Goal: Complete application form: Complete application form

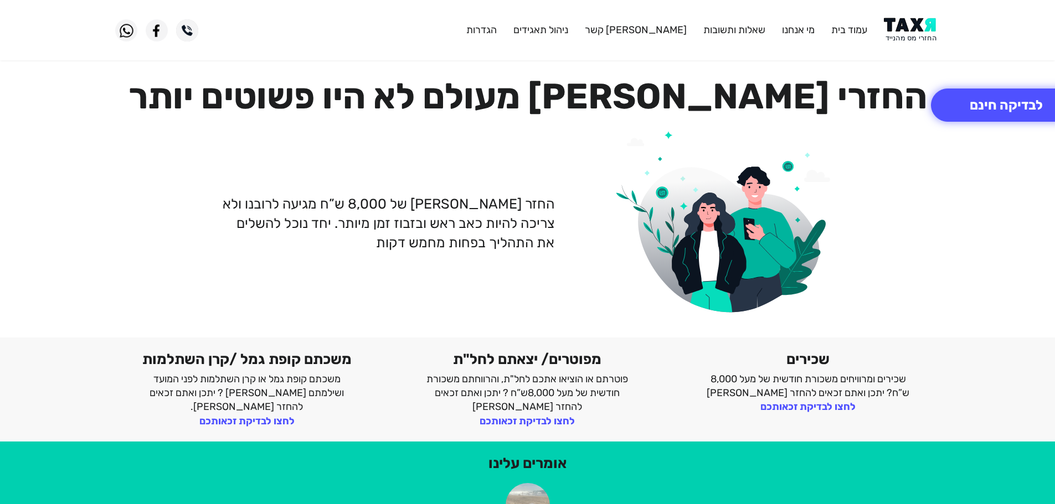
click at [932, 20] on img at bounding box center [912, 30] width 56 height 25
click at [908, 20] on img at bounding box center [912, 30] width 56 height 25
click at [908, 28] on img at bounding box center [912, 30] width 56 height 25
click at [922, 32] on img at bounding box center [912, 30] width 56 height 25
click at [902, 24] on img at bounding box center [912, 30] width 56 height 25
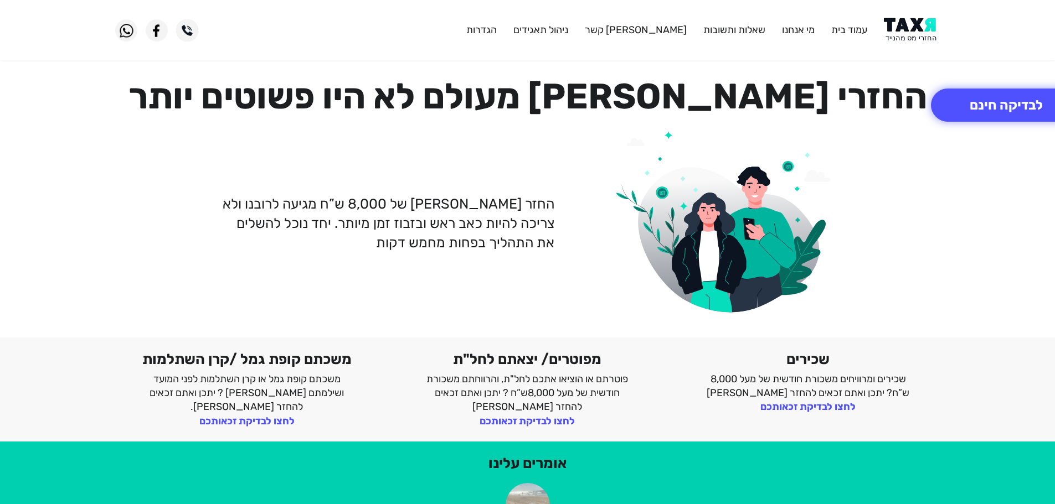
click at [919, 22] on img at bounding box center [912, 30] width 56 height 25
click at [1017, 111] on button "לבדיקה חינם" at bounding box center [1006, 105] width 151 height 33
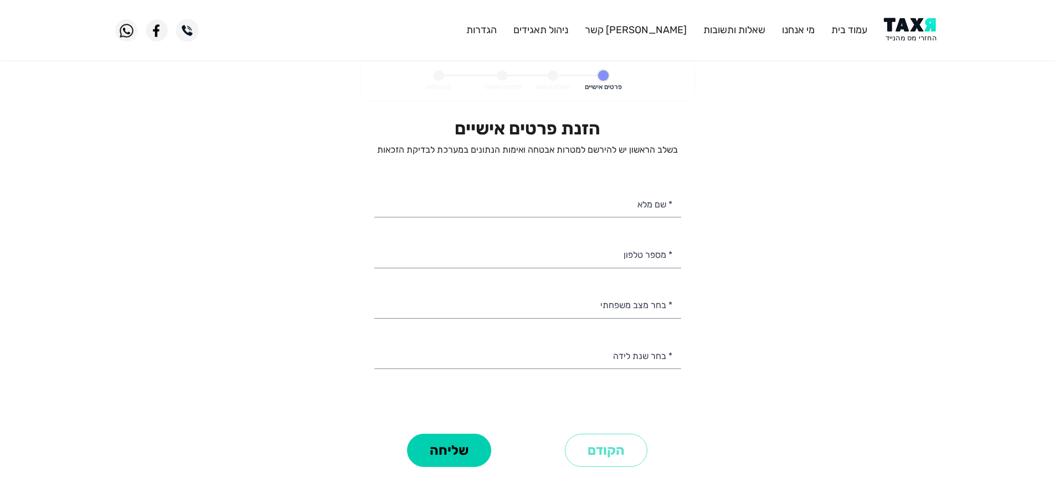
select select
click at [638, 257] on input "* מספר טלפון" at bounding box center [527, 254] width 307 height 28
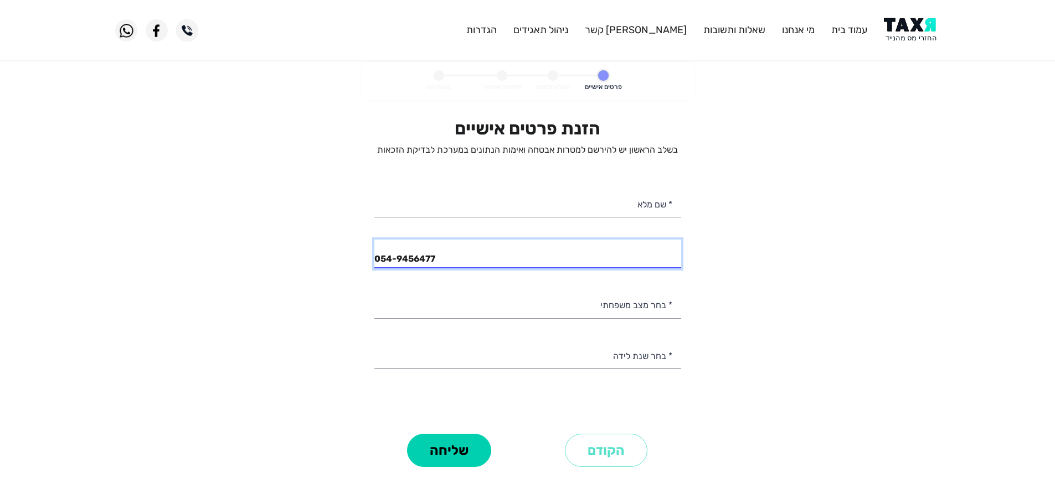
type input "054-9456477"
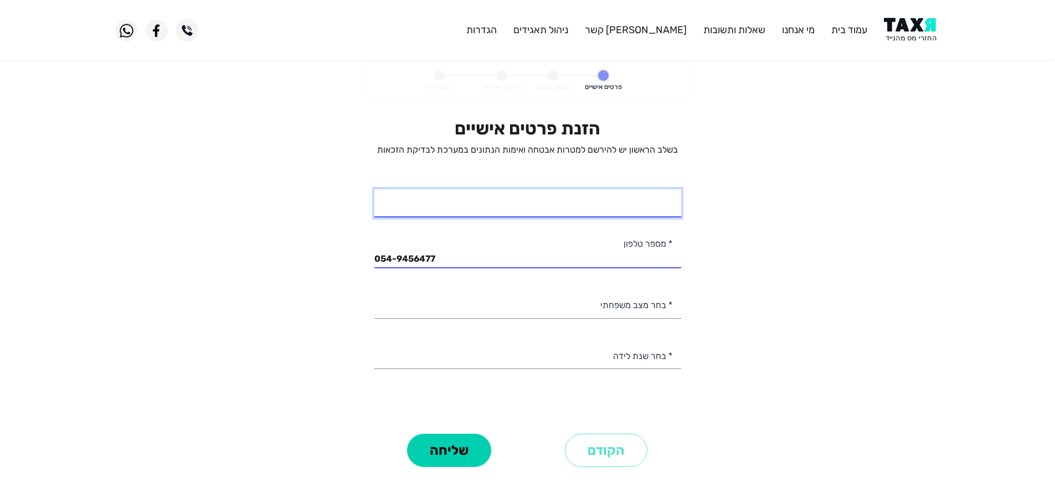
click at [625, 211] on input "* שם מלא" at bounding box center [527, 203] width 307 height 28
type input "[PERSON_NAME]"
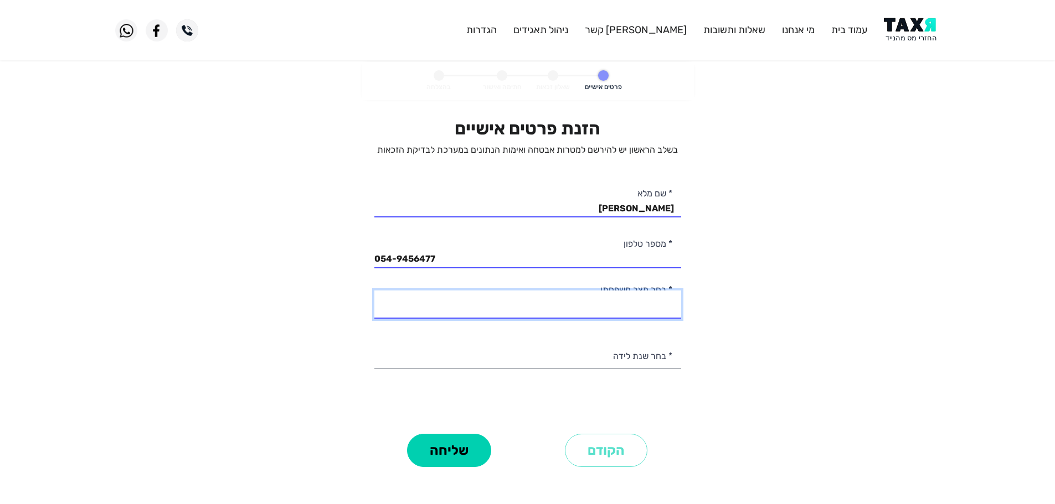
click at [627, 310] on select "רווק/ה נשוי/[PERSON_NAME]/ה אלמן/נה" at bounding box center [527, 305] width 307 height 28
select select "2: Married"
click at [374, 291] on select "רווק/ה נשוי/[PERSON_NAME]/ה אלמן/נה" at bounding box center [527, 305] width 307 height 28
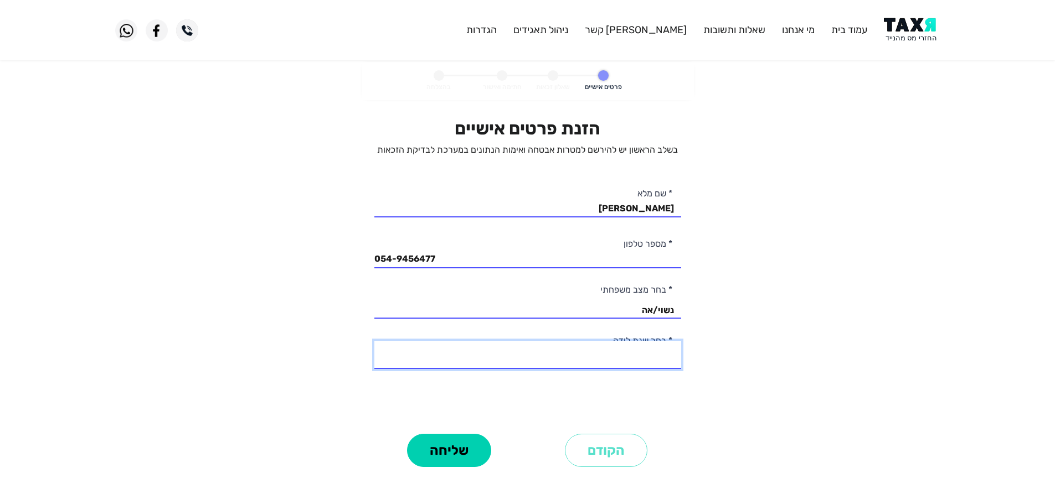
drag, startPoint x: 657, startPoint y: 357, endPoint x: 662, endPoint y: 342, distance: 15.8
click at [657, 357] on select "2003 2002 2001 2000 1999 1998 1997 1996 1995 1994 1993 1992 1991 1990 1989 1988…" at bounding box center [527, 355] width 307 height 28
select select "13: 1991"
click at [374, 341] on select "2003 2002 2001 2000 1999 1998 1997 1996 1995 1994 1993 1992 1991 1990 1989 1988…" at bounding box center [527, 355] width 307 height 28
click at [462, 456] on button "שליחה" at bounding box center [449, 450] width 84 height 33
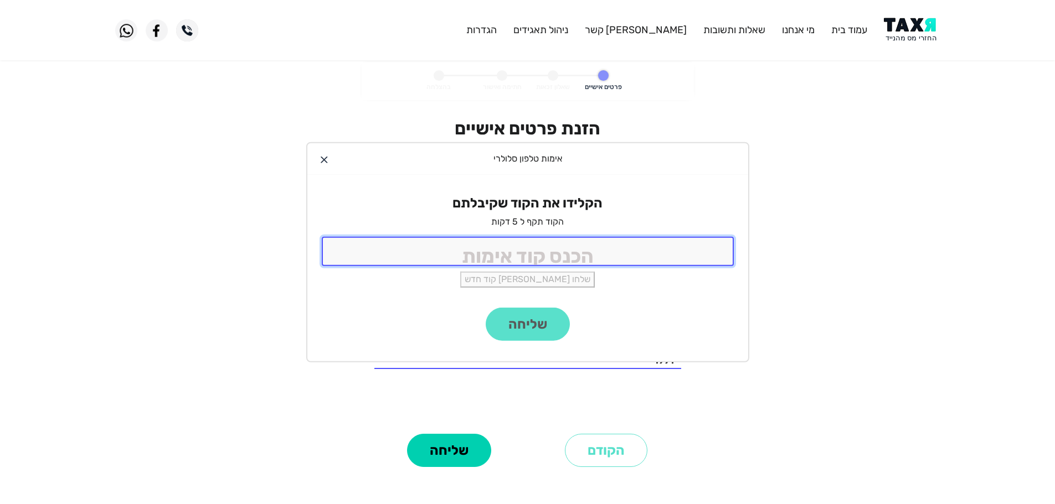
click at [528, 257] on input "tel" at bounding box center [528, 251] width 412 height 29
type input "9988"
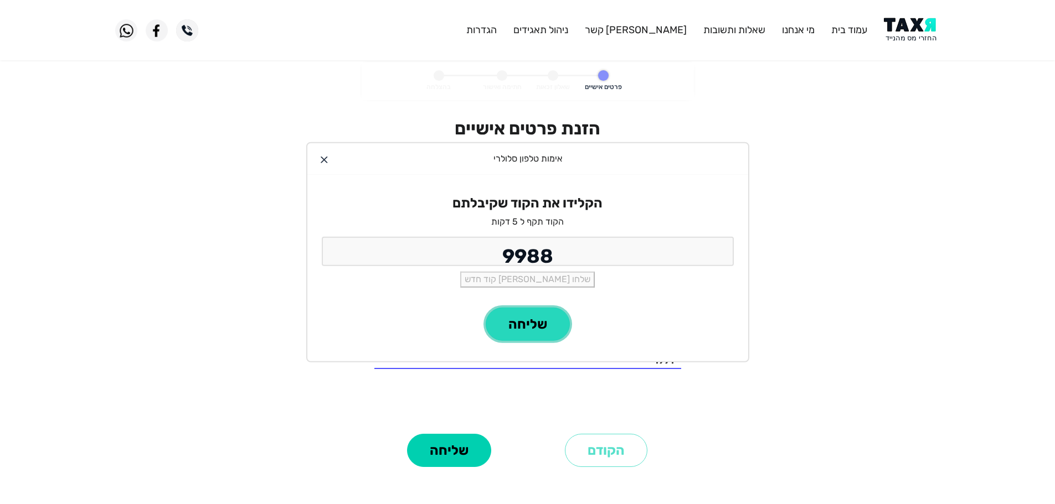
click at [530, 334] on button "שליחה" at bounding box center [527, 324] width 84 height 33
